Goal: Check status: Check status

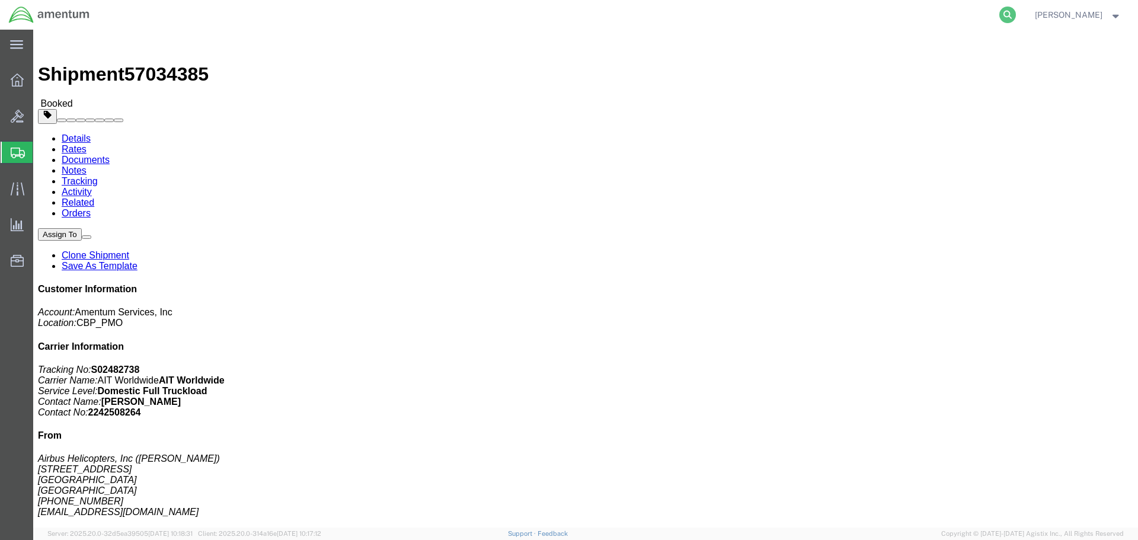
click at [1016, 14] on icon at bounding box center [1007, 15] width 17 height 17
paste input "57052497"
type input "57052497"
click at [1016, 12] on icon at bounding box center [1007, 15] width 17 height 17
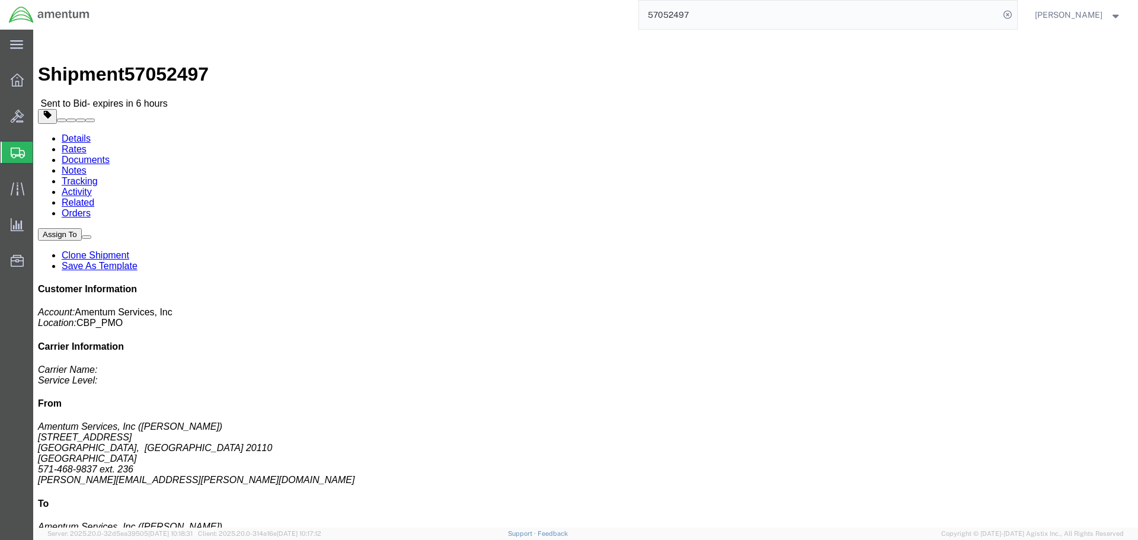
drag, startPoint x: 229, startPoint y: 185, endPoint x: 277, endPoint y: 185, distance: 48.6
click address "Amentum Services, Inc (Robert Howard) NASOC Corpus Christi 845 First Street SE …"
copy address "[PHONE_NUMBER]"
